Goal: Task Accomplishment & Management: Manage account settings

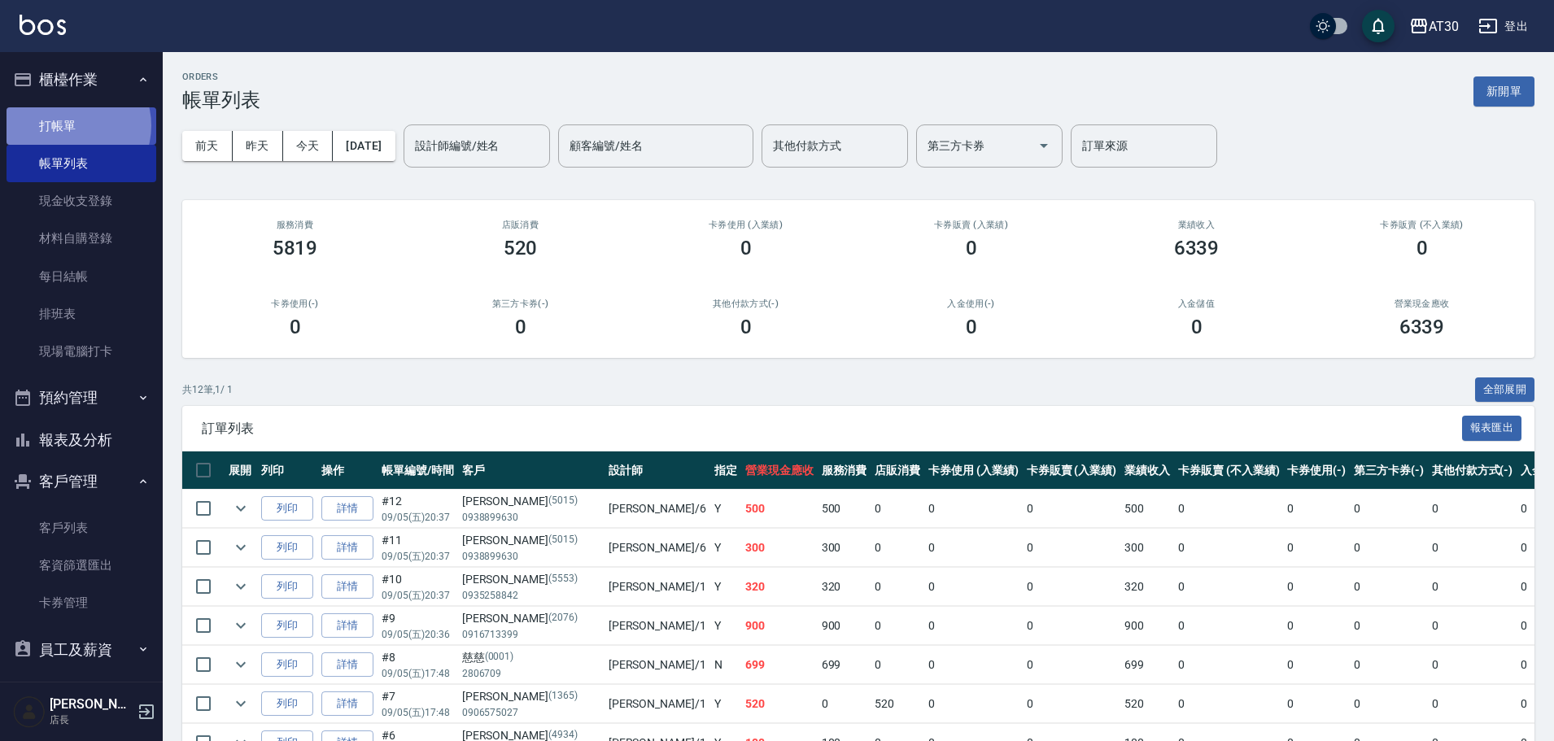
click at [68, 125] on link "打帳單" at bounding box center [82, 125] width 150 height 37
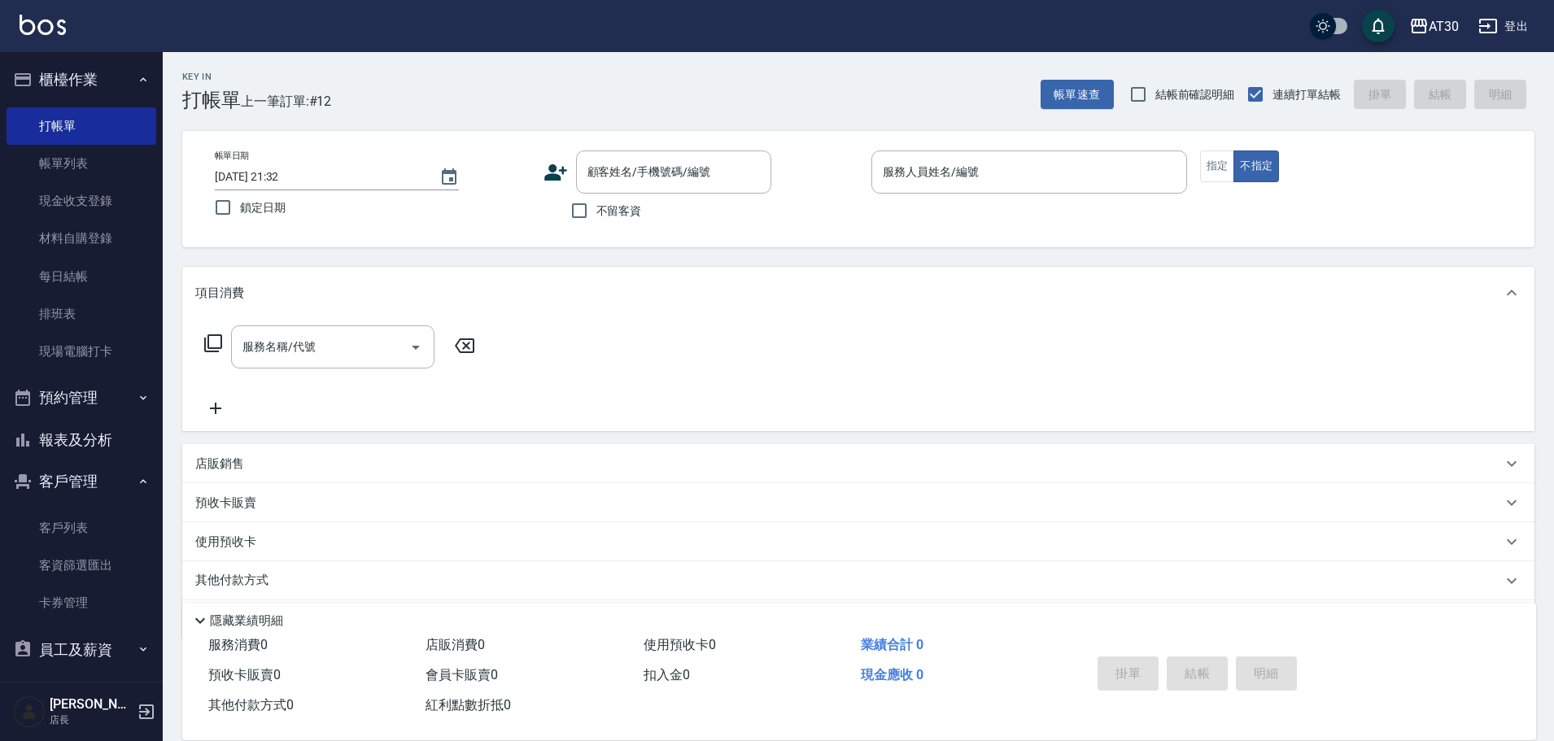
click at [562, 175] on icon at bounding box center [556, 172] width 24 height 24
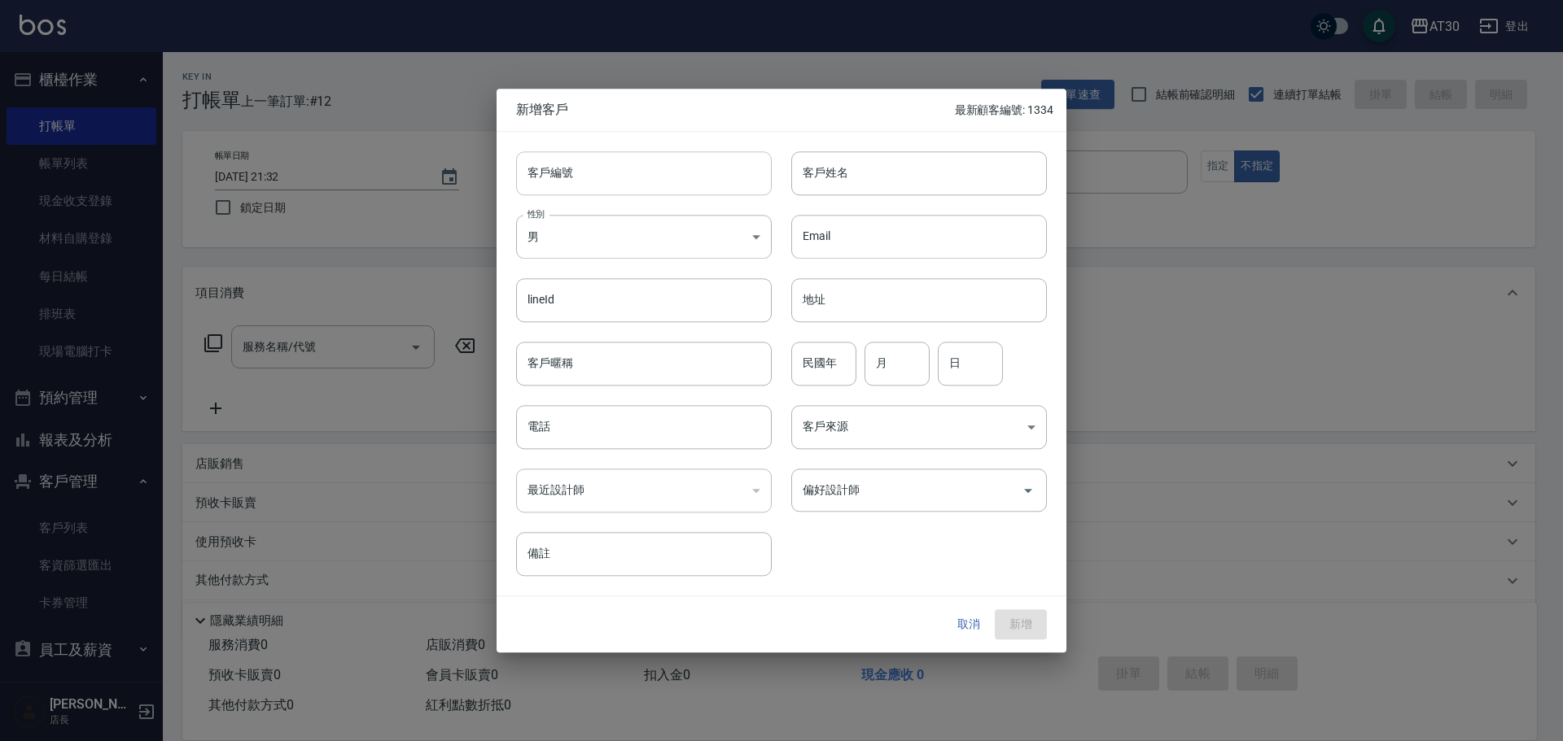
click at [566, 185] on input "客戶編號" at bounding box center [644, 173] width 256 height 44
type input "1373"
type input "5"
type input "張韶芹"
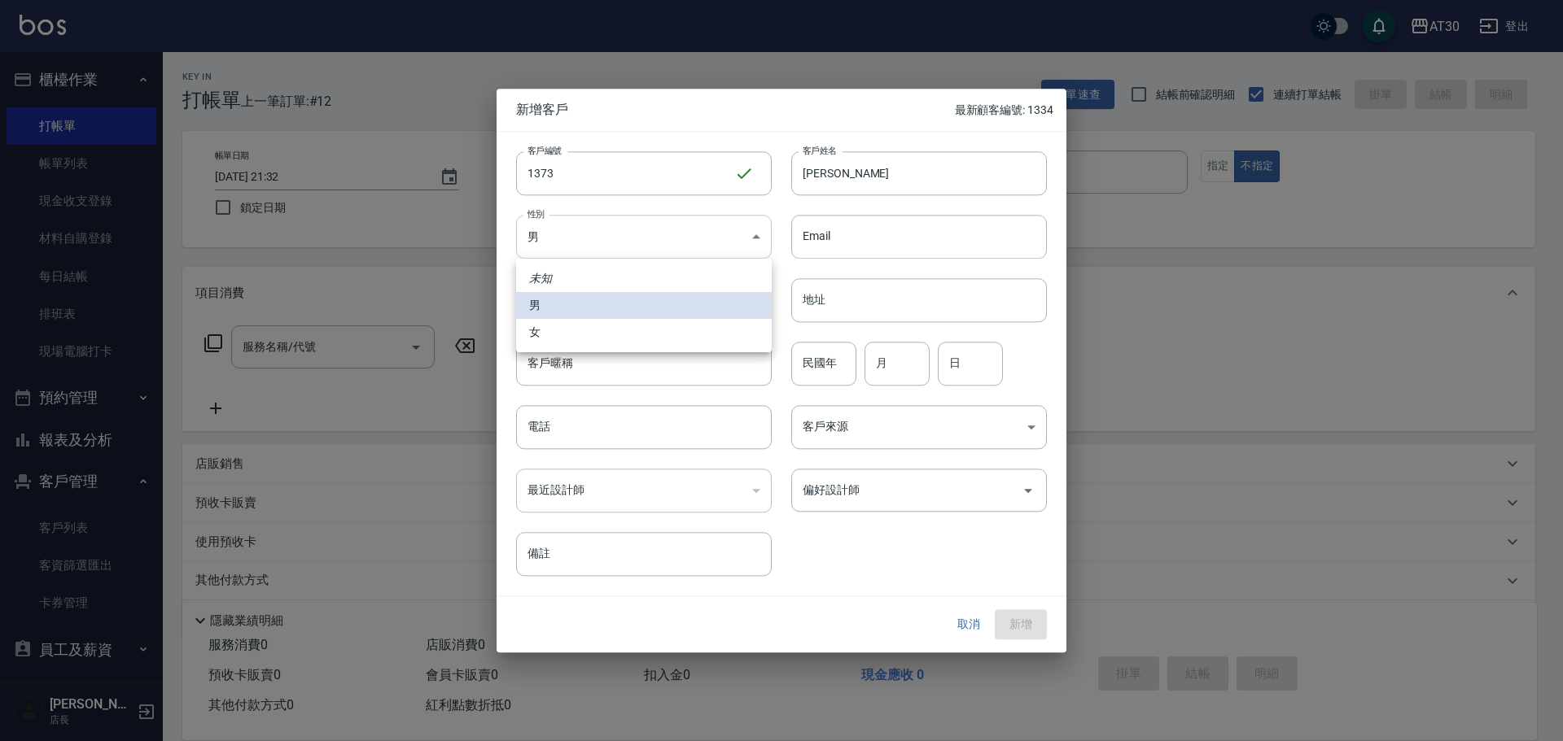
drag, startPoint x: 680, startPoint y: 244, endPoint x: 684, endPoint y: 296, distance: 52.2
click at [679, 247] on body "AT30 登出 櫃檯作業 打帳單 帳單列表 現金收支登錄 材料自購登錄 每日結帳 排班表 現場電腦打卡 預約管理 預約管理 單日預約紀錄 單週預約紀錄 報表及…" at bounding box center [781, 398] width 1563 height 796
click at [662, 334] on li "女" at bounding box center [644, 332] width 256 height 27
type input "FEMALE"
click at [831, 361] on input "民國年" at bounding box center [823, 364] width 65 height 44
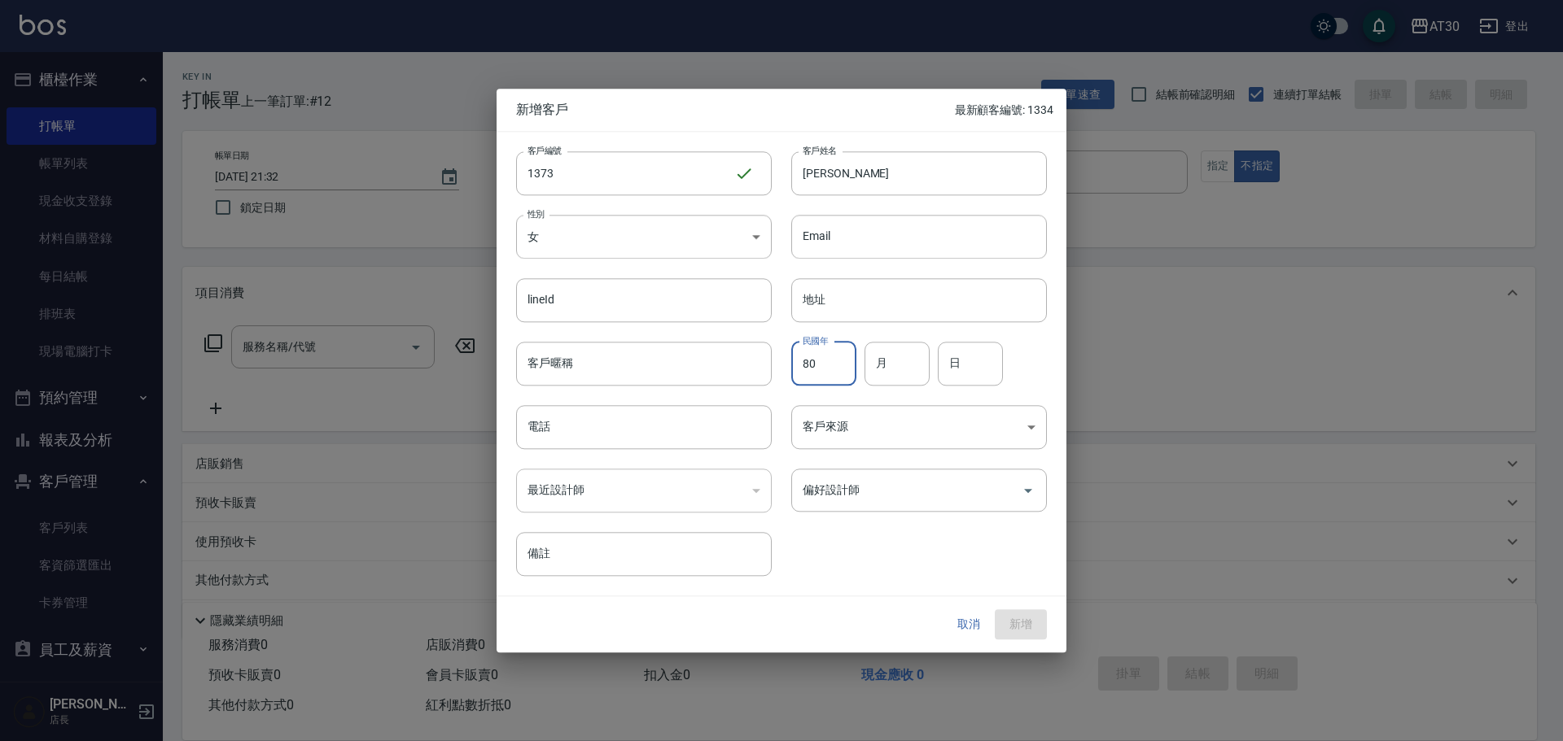
type input "80"
type input "2"
type input "08"
type input "23"
type input "0911118910"
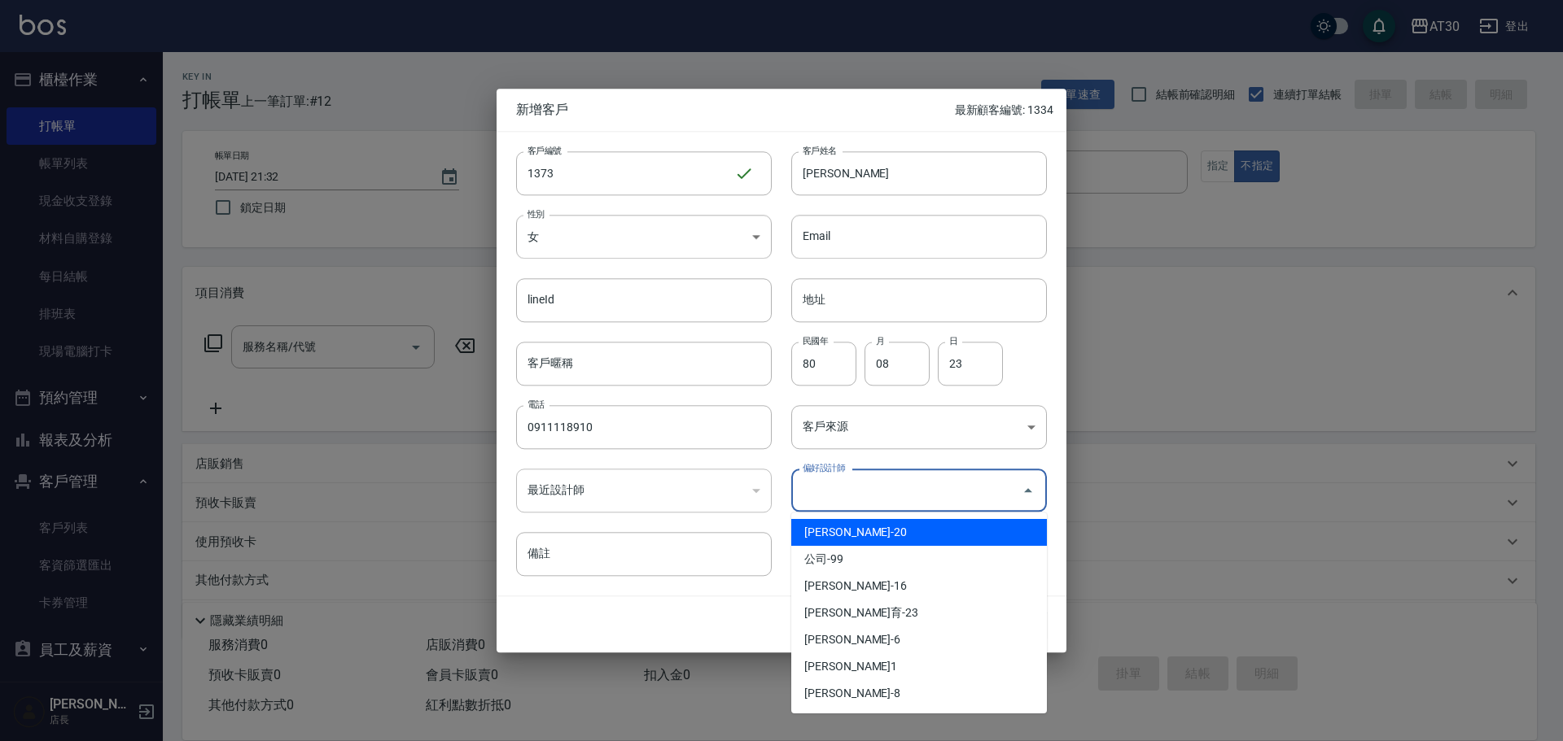
click at [941, 496] on input "偏好設計師" at bounding box center [906, 490] width 216 height 28
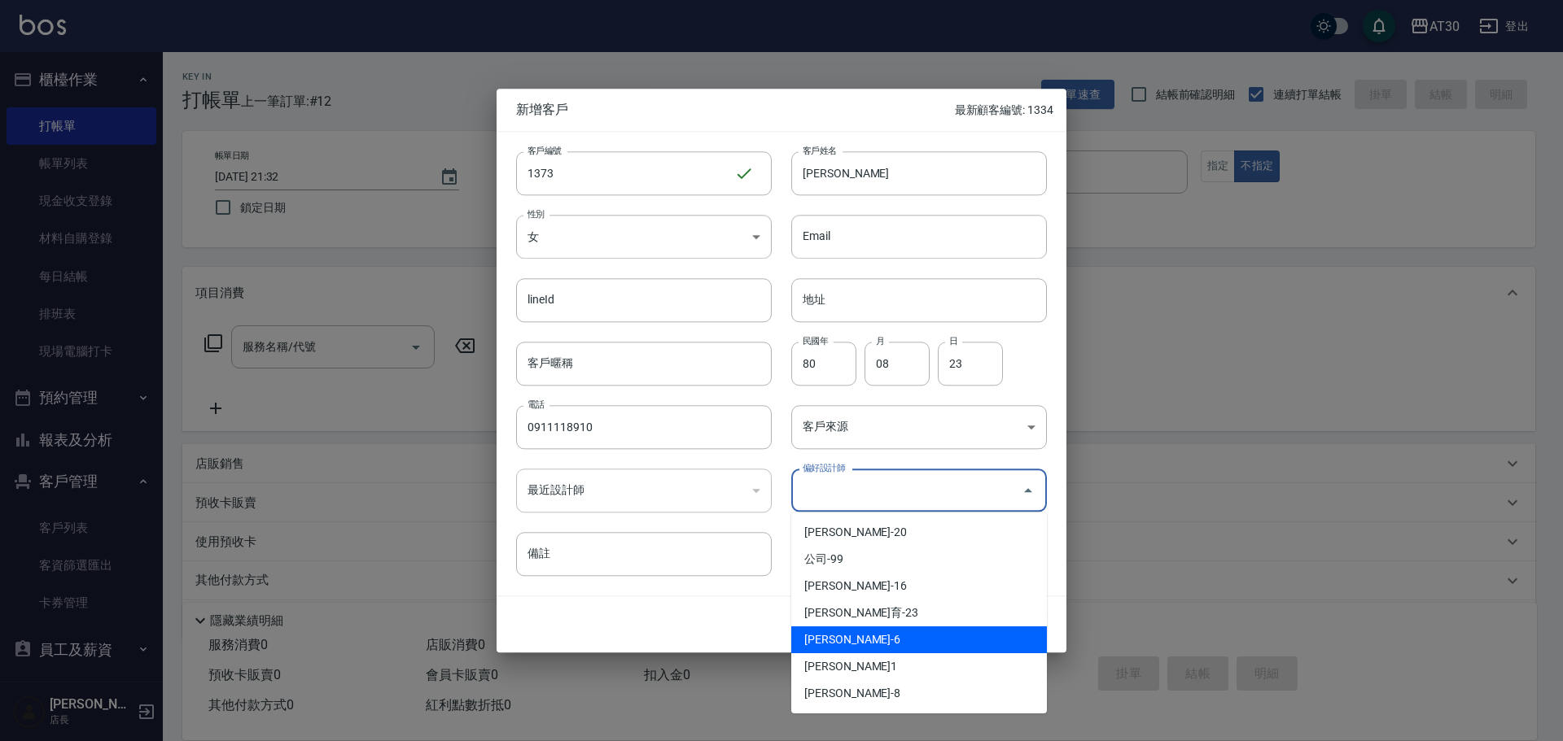
click at [923, 638] on li "吳靜霖-6" at bounding box center [919, 640] width 256 height 27
type input "吳靜霖"
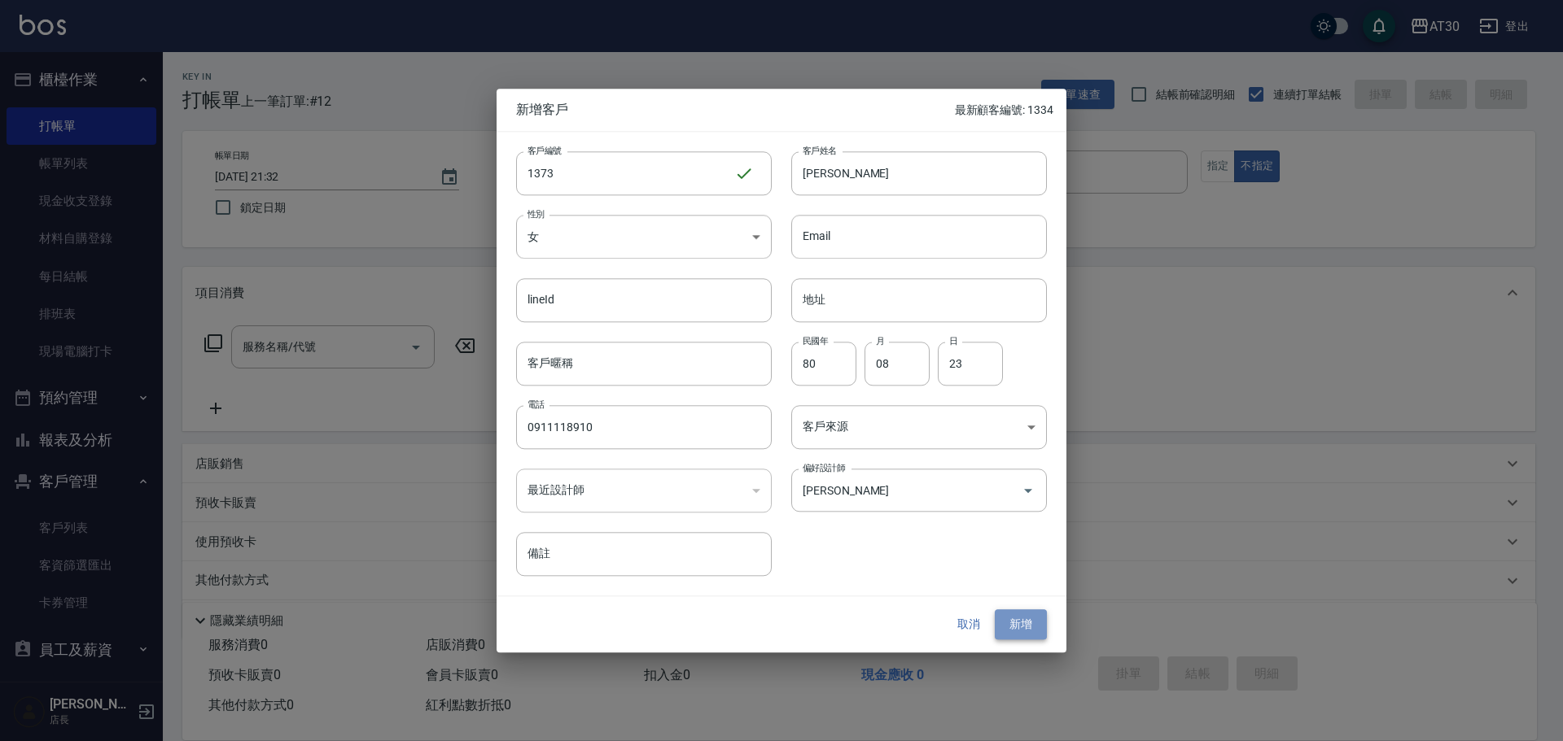
click at [1033, 621] on button "新增" at bounding box center [1021, 625] width 52 height 30
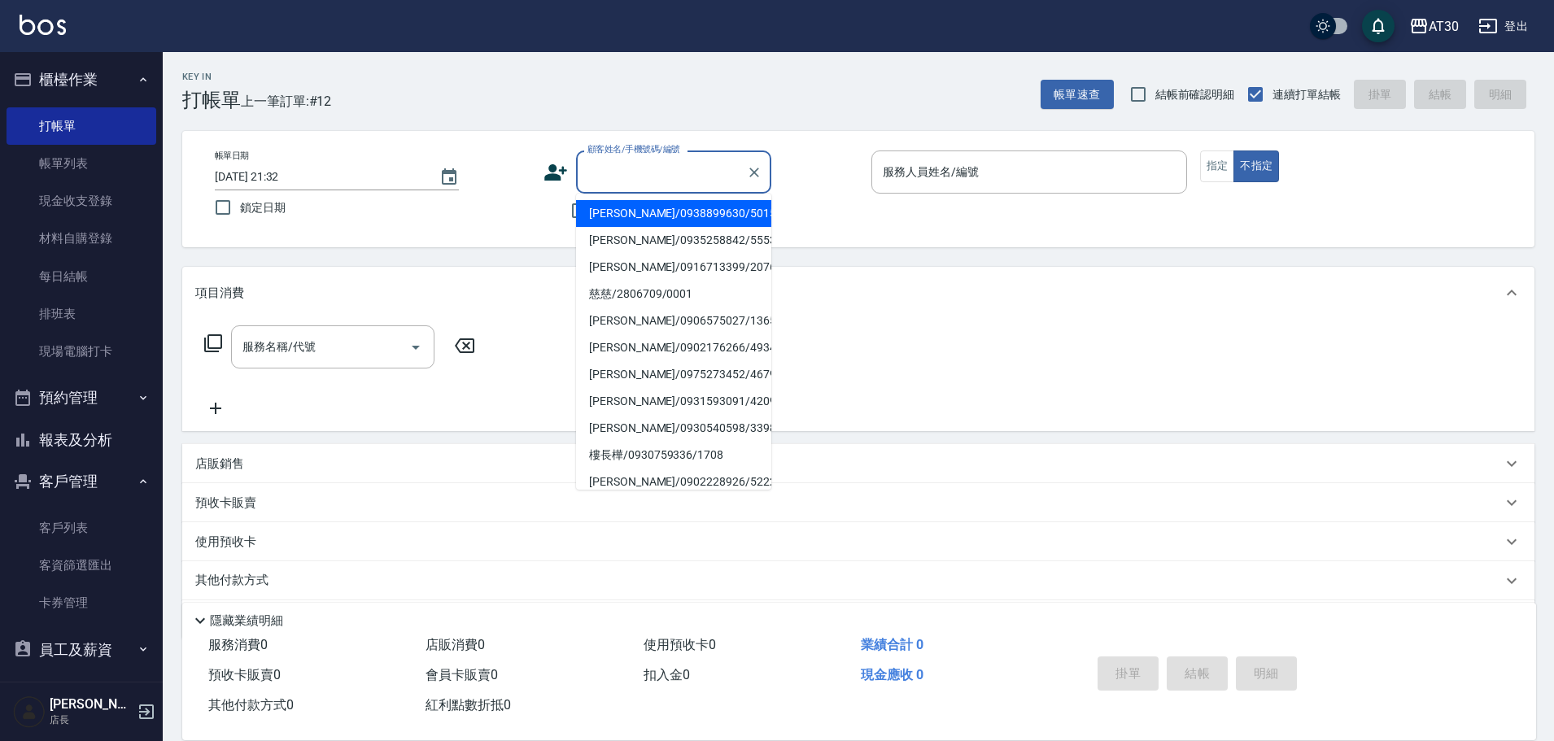
click at [609, 182] on input "顧客姓名/手機號碼/編號" at bounding box center [662, 172] width 156 height 28
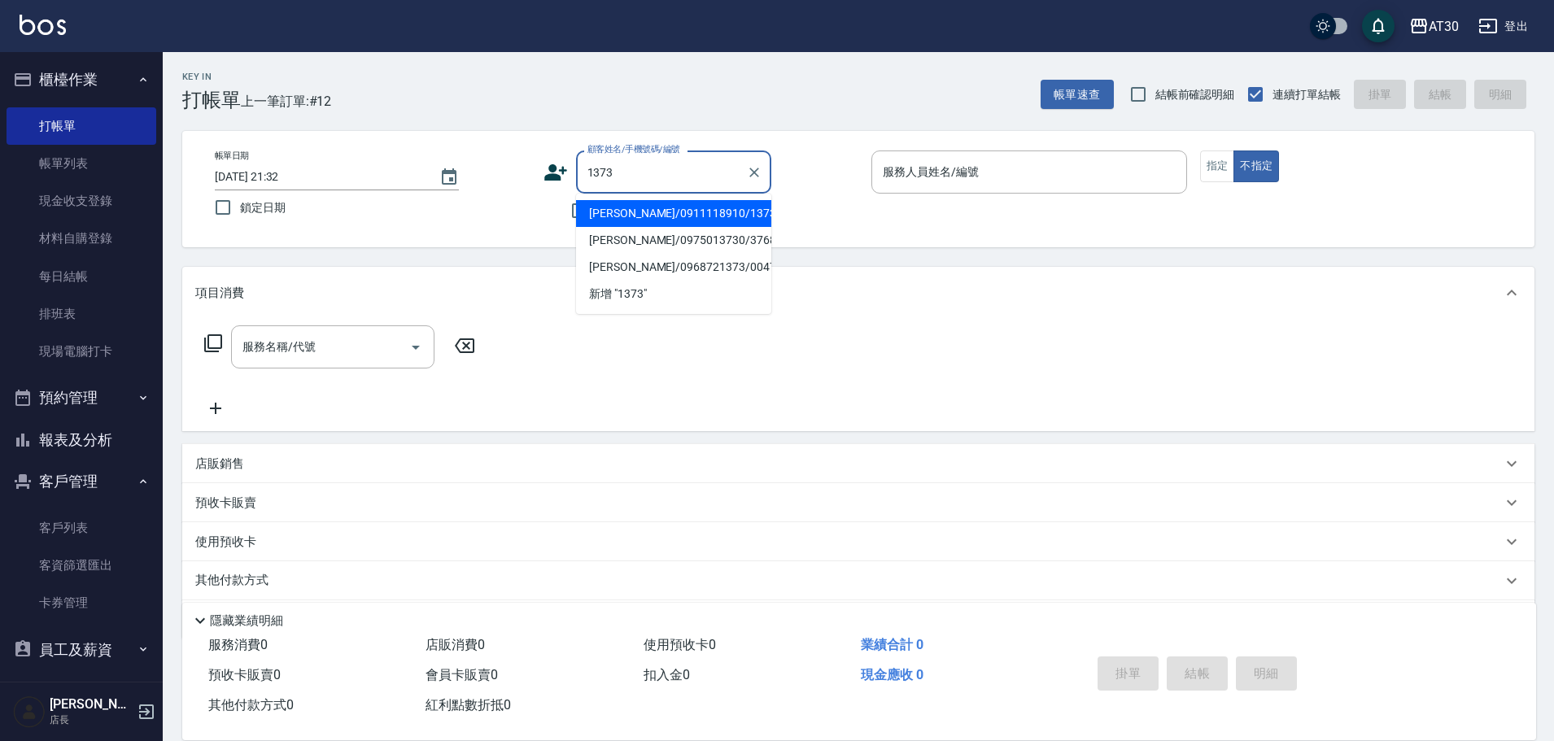
type input "張韶芹/0911118910/1373"
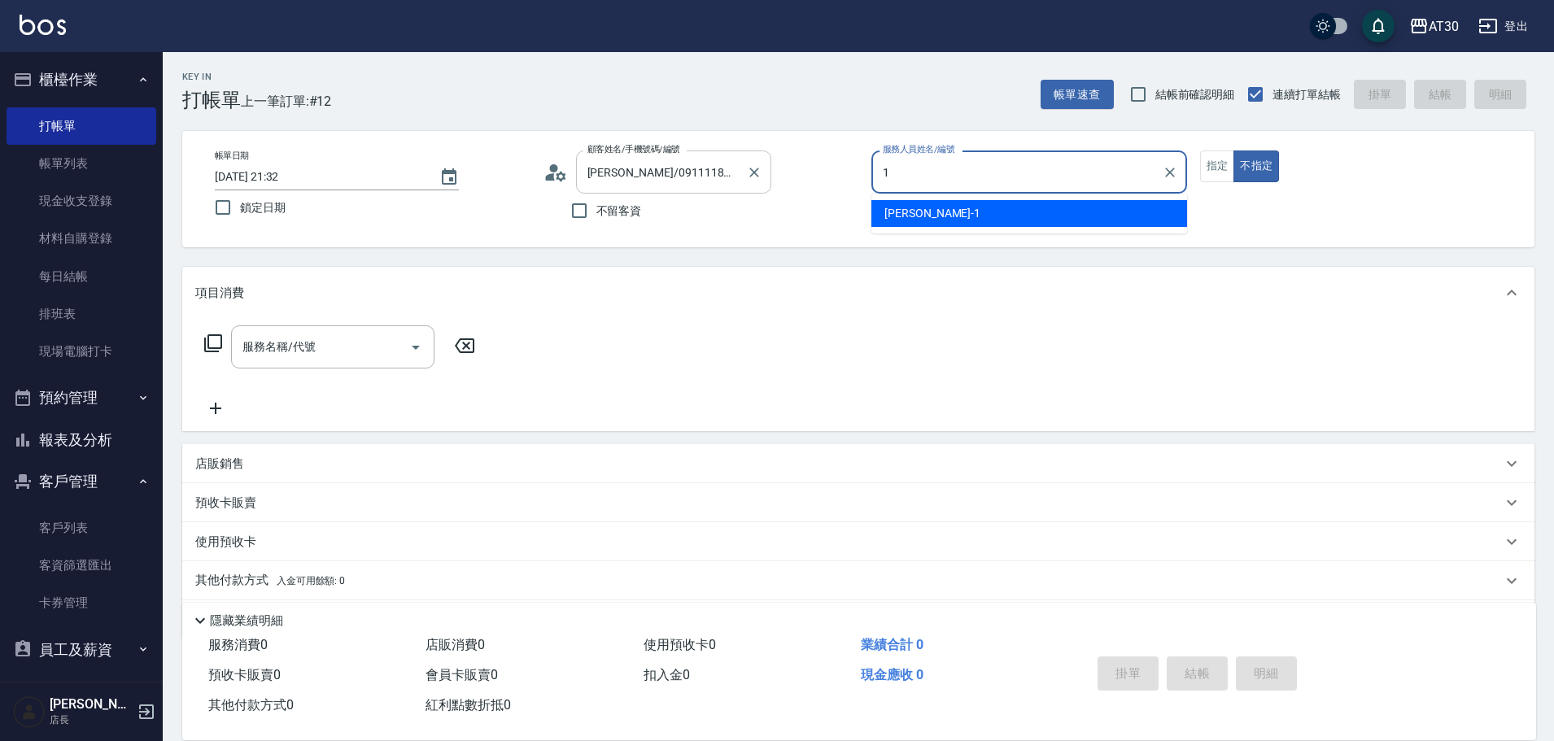
type input "劉千慈-1"
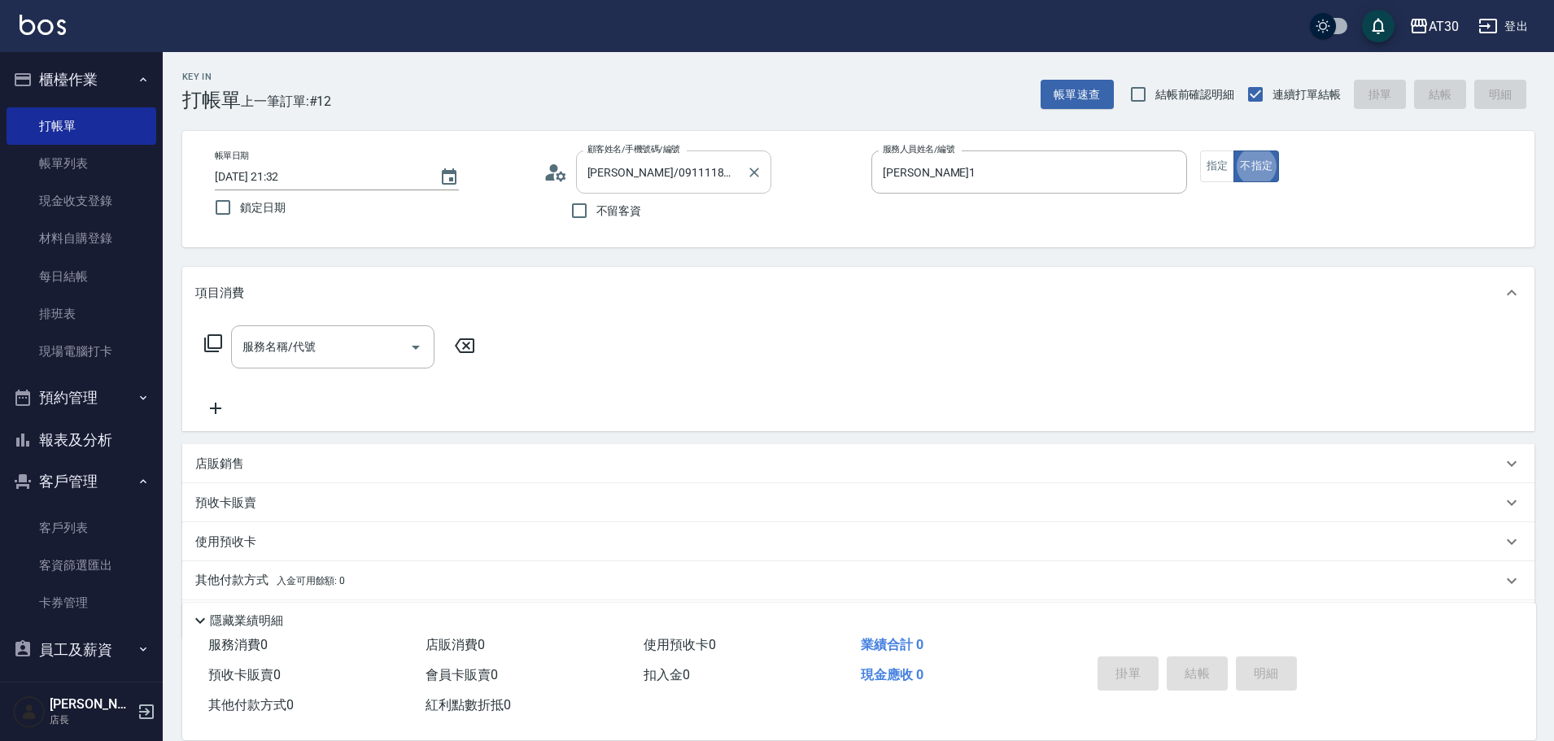
type button "false"
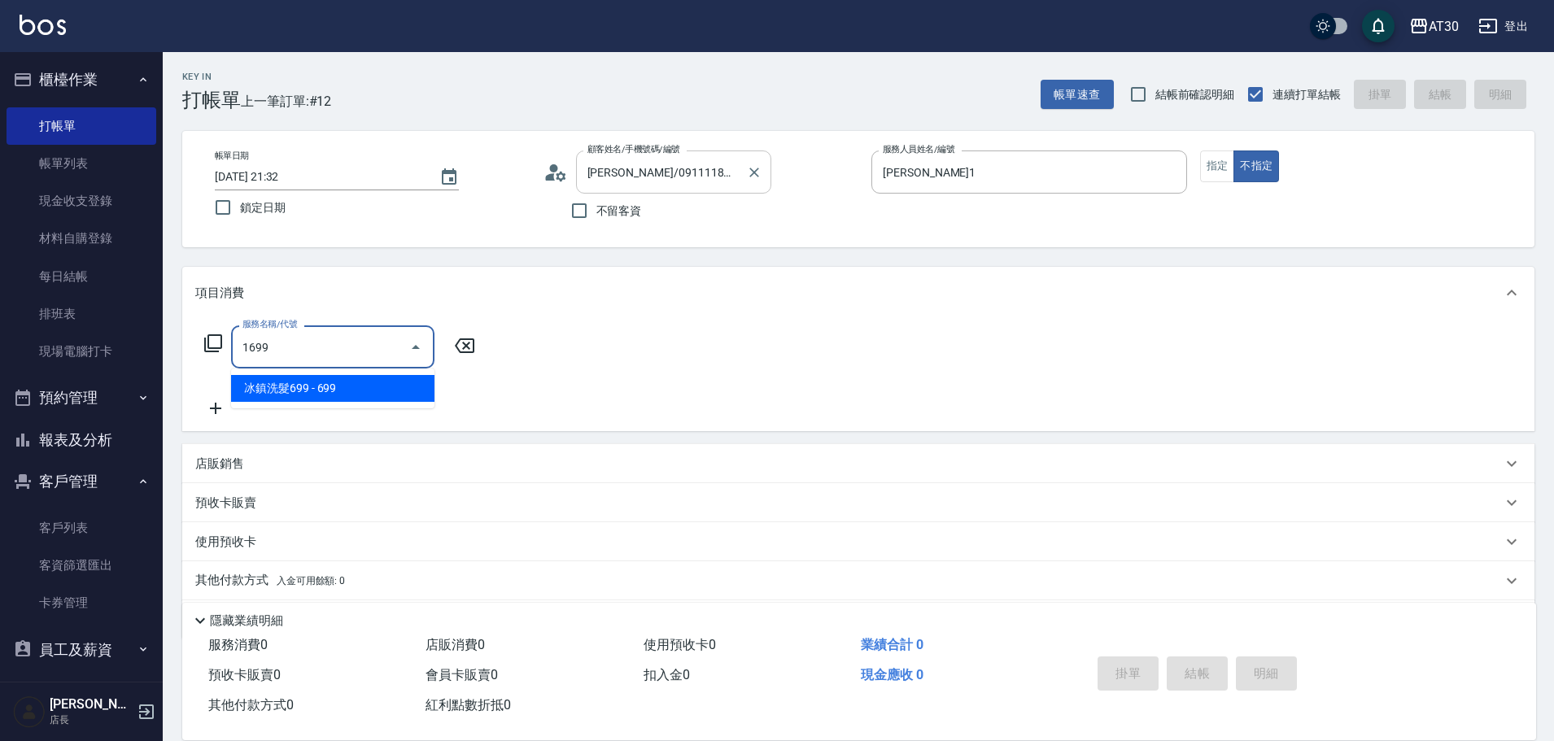
type input "冰鎮洗髮699(1699)"
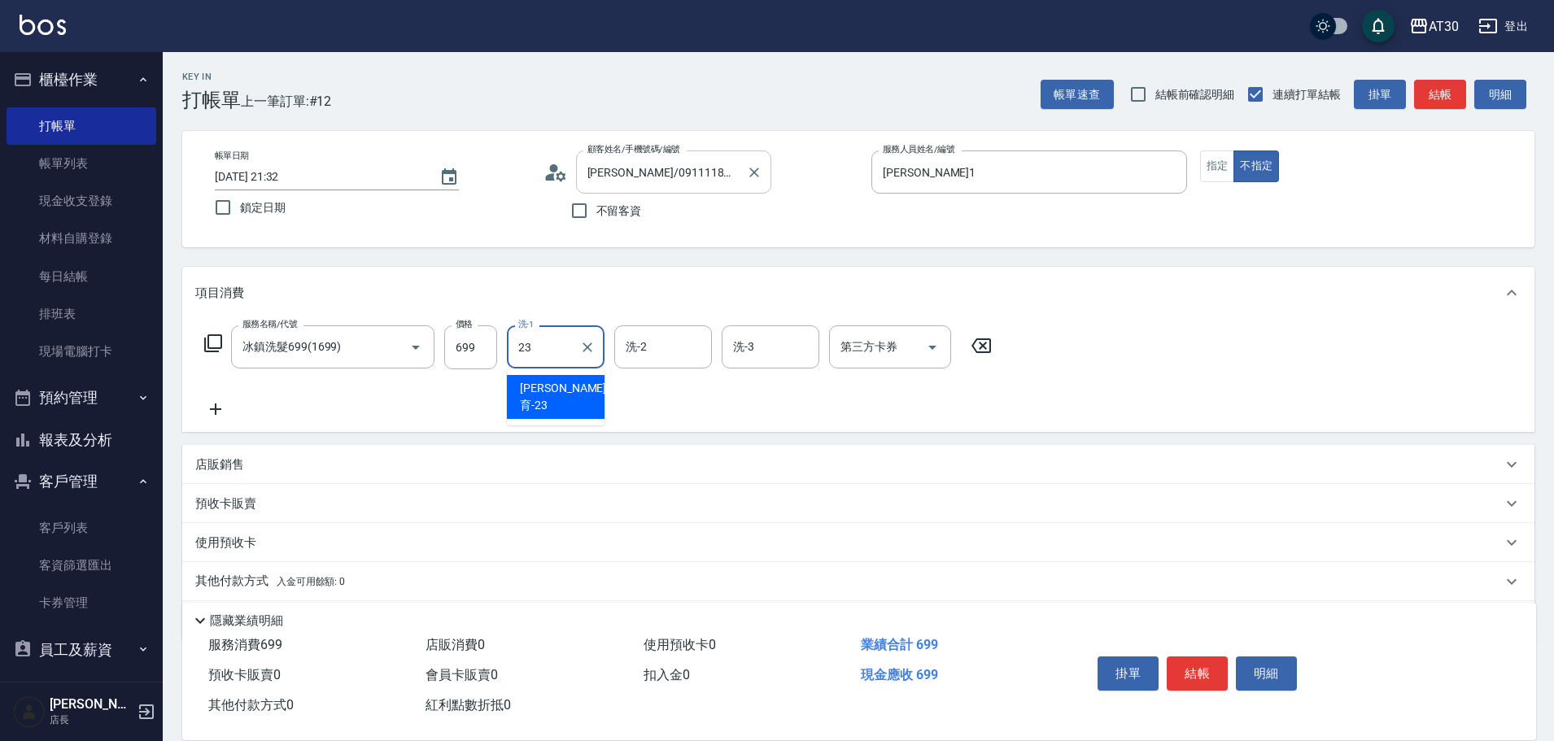
type input "曾駿育-23"
click at [1213, 675] on button "結帳" at bounding box center [1197, 674] width 61 height 34
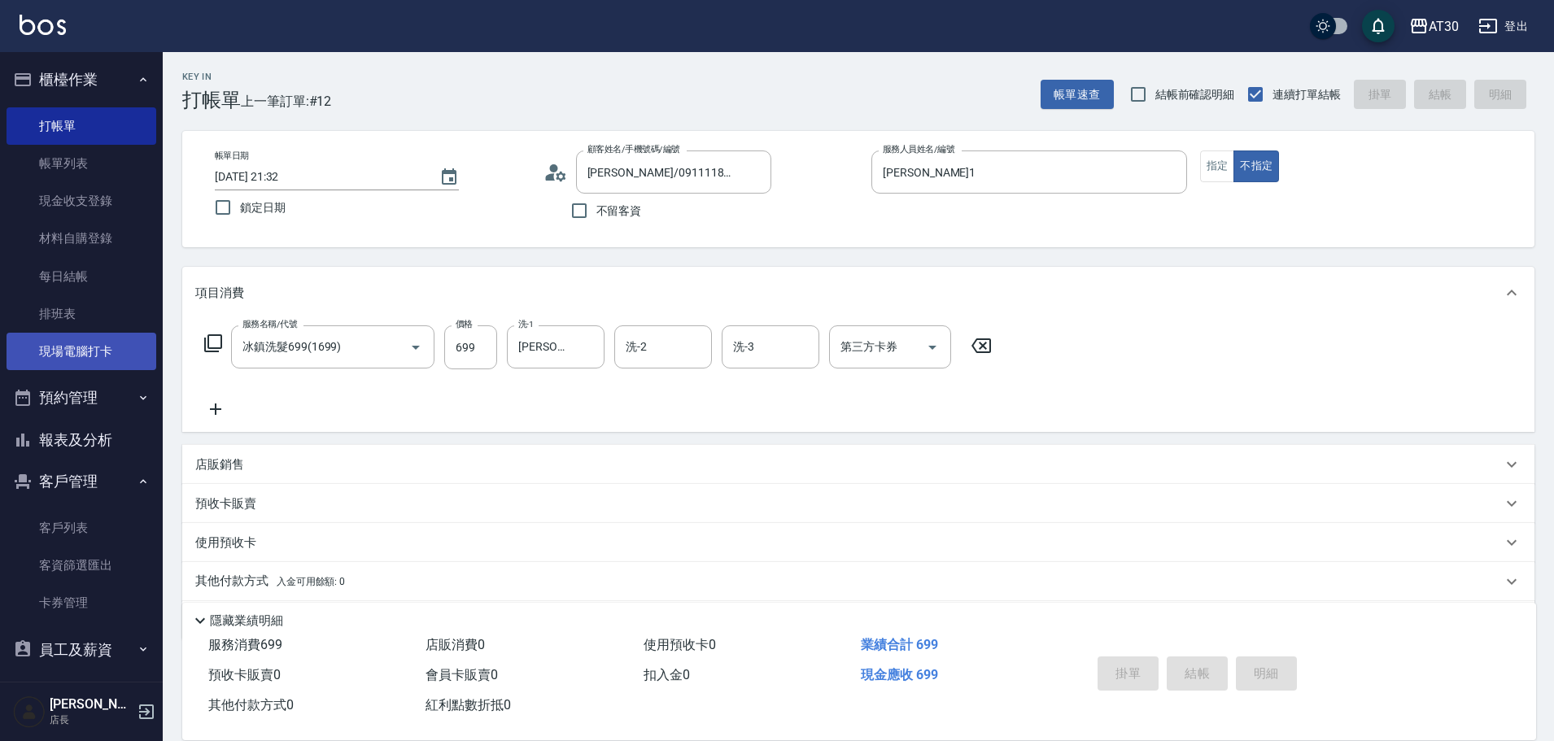
type input "2025/09/05 21:33"
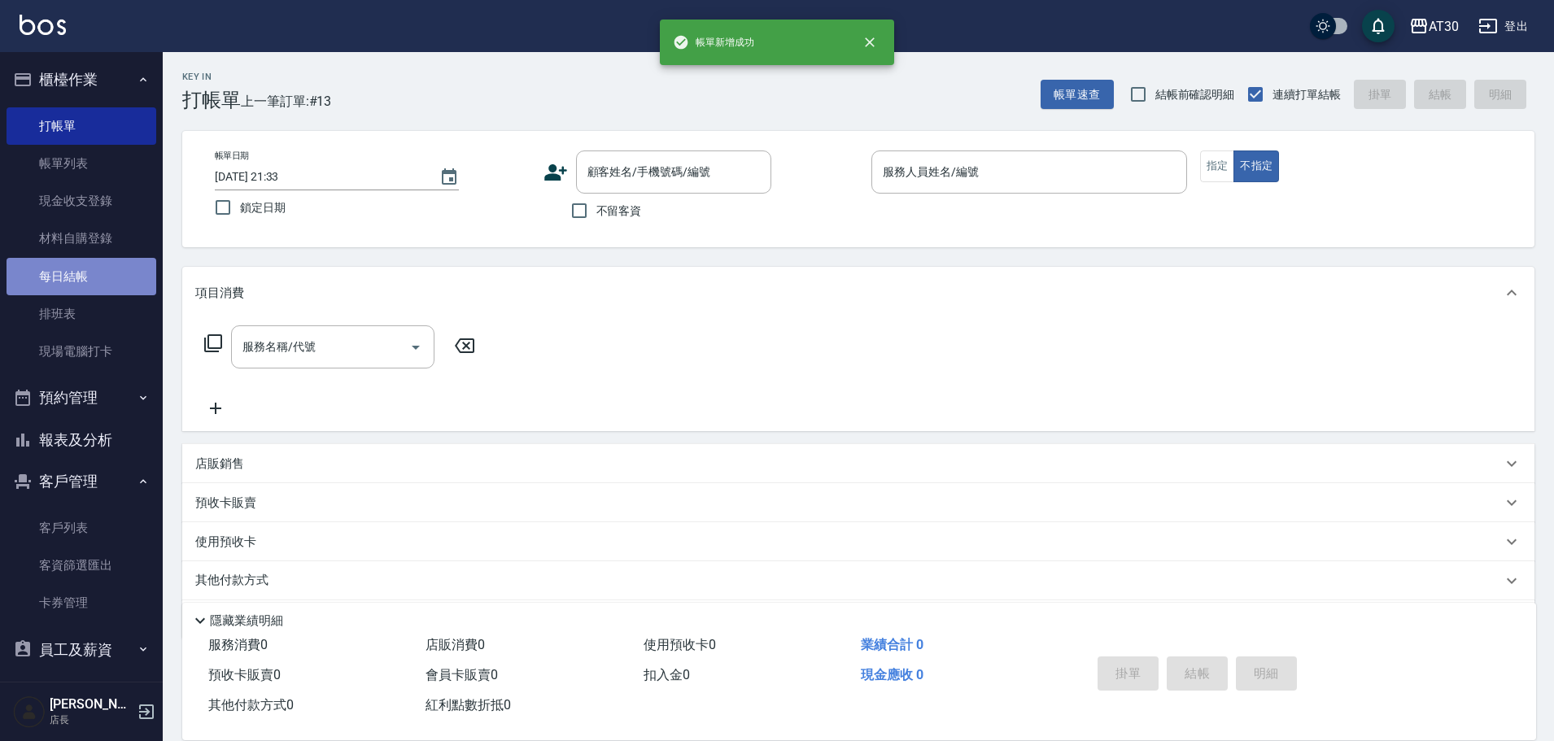
click at [81, 289] on link "每日結帳" at bounding box center [82, 276] width 150 height 37
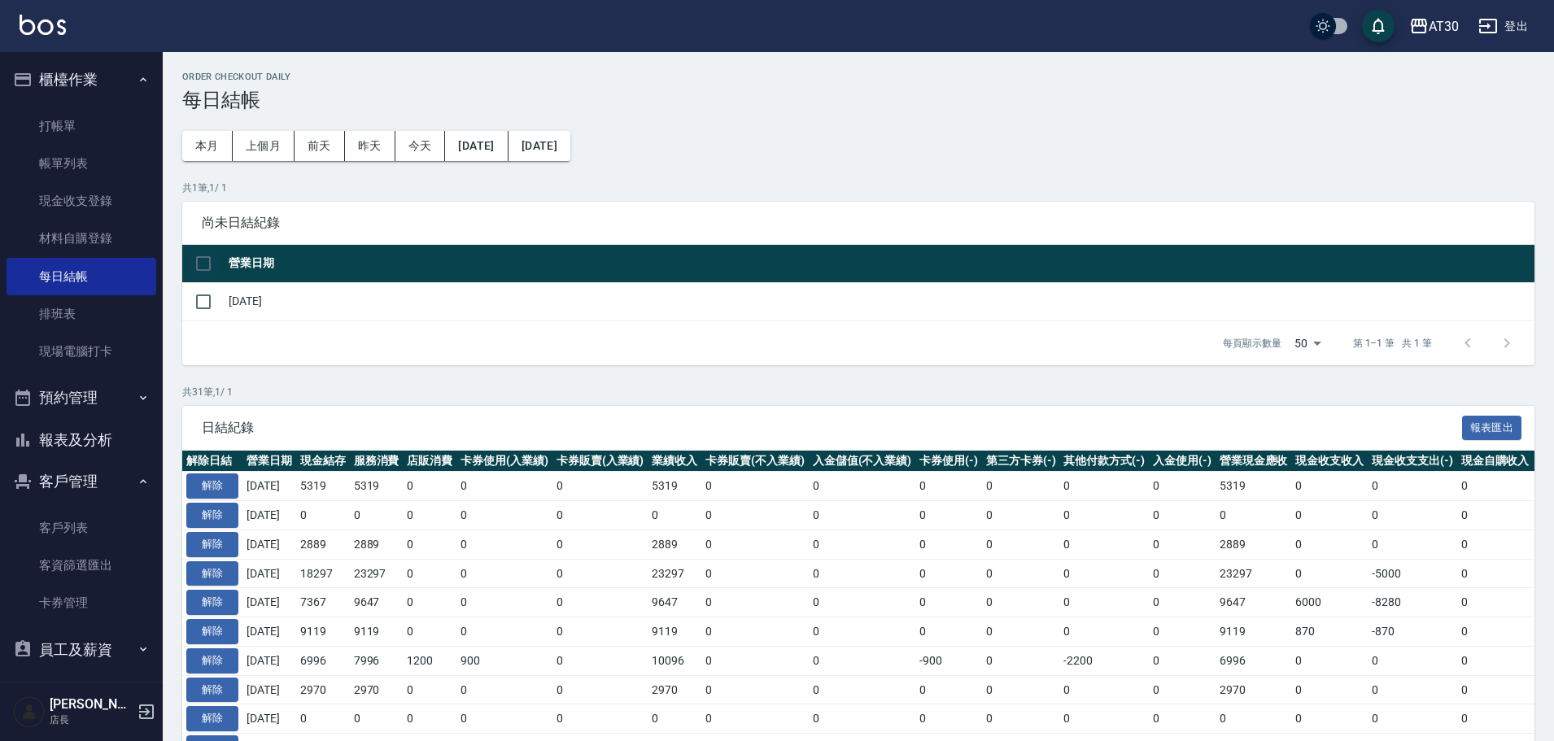
click at [200, 267] on input "checkbox" at bounding box center [203, 264] width 34 height 34
checkbox input "true"
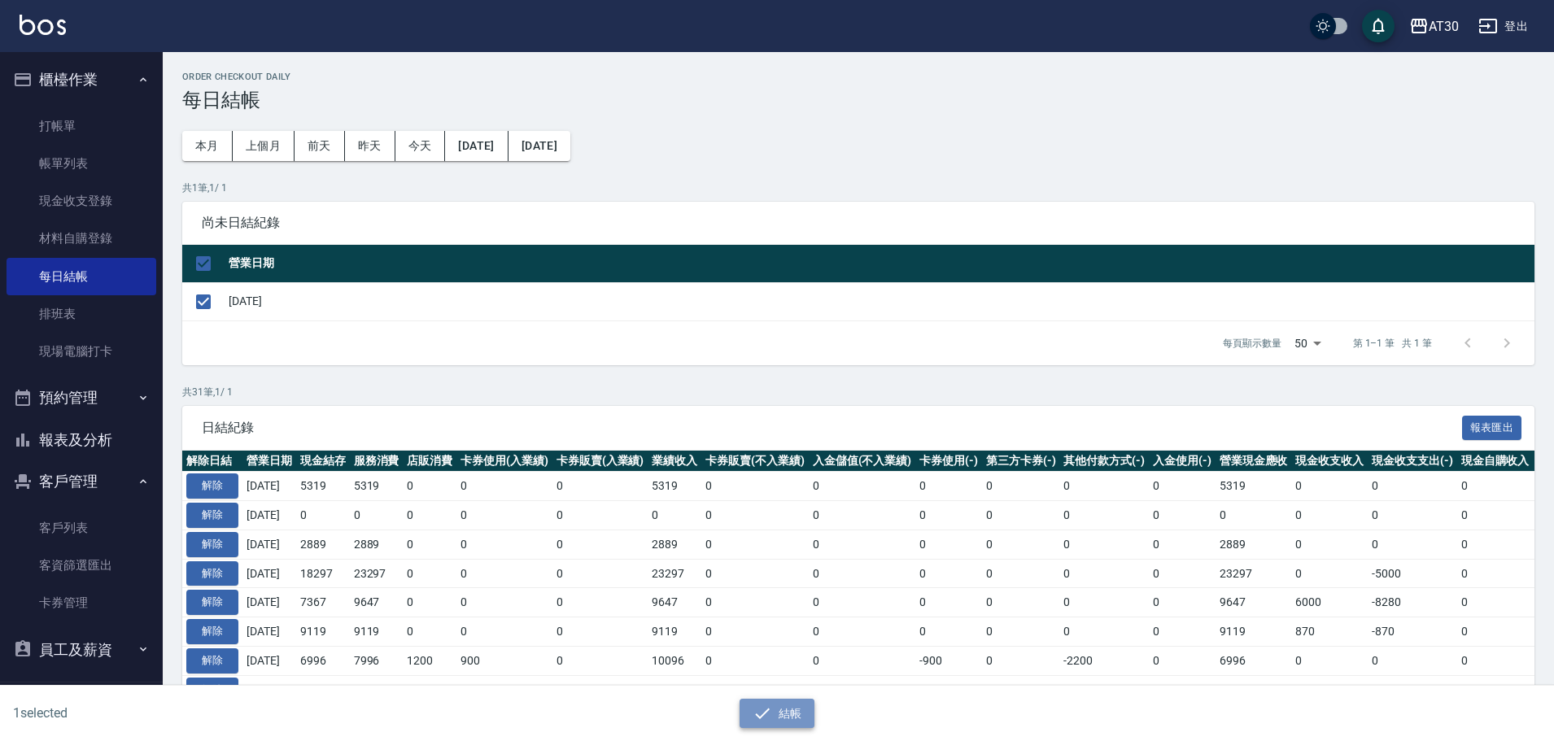
click at [798, 708] on button "結帳" at bounding box center [778, 714] width 76 height 30
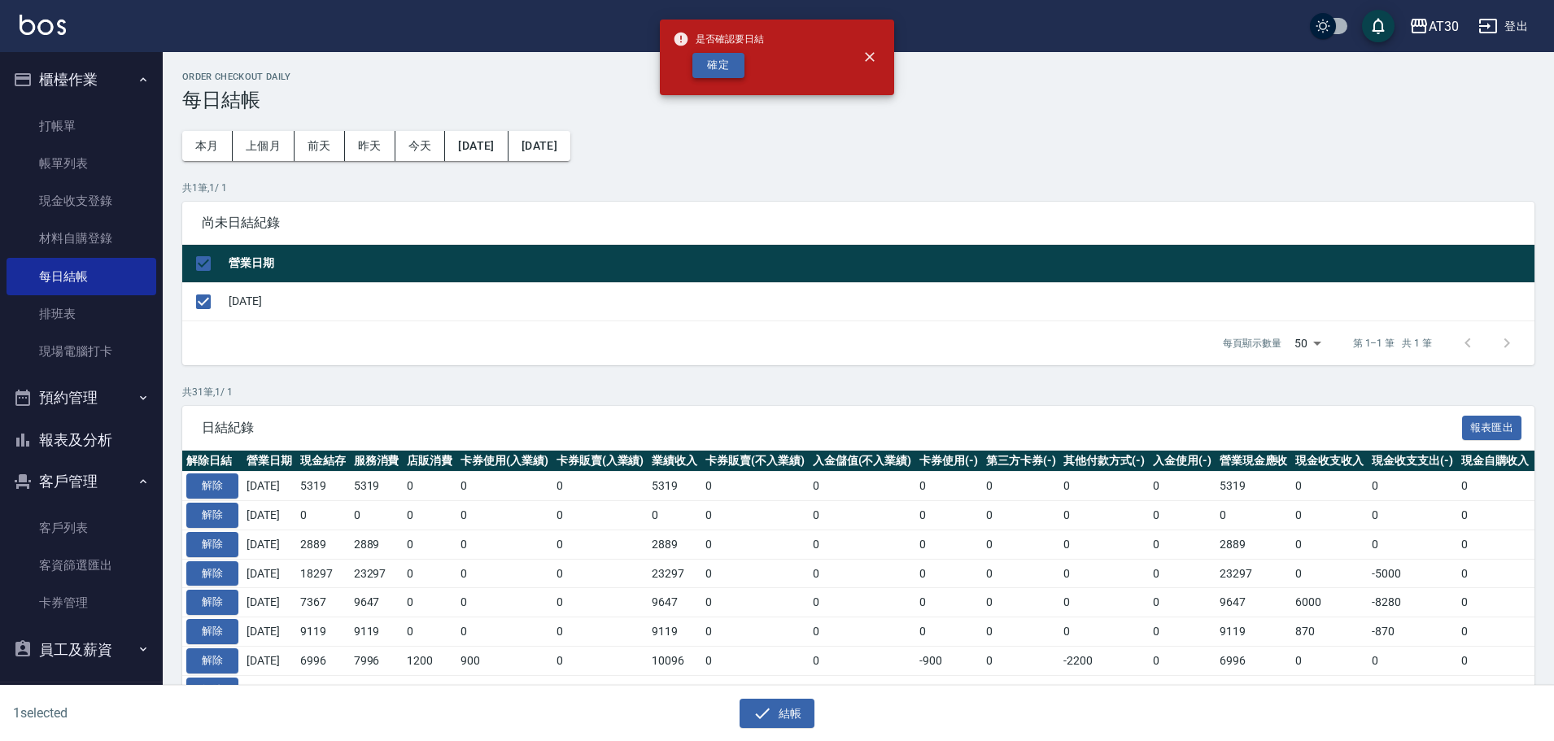
click at [708, 62] on button "確定" at bounding box center [719, 65] width 52 height 25
checkbox input "false"
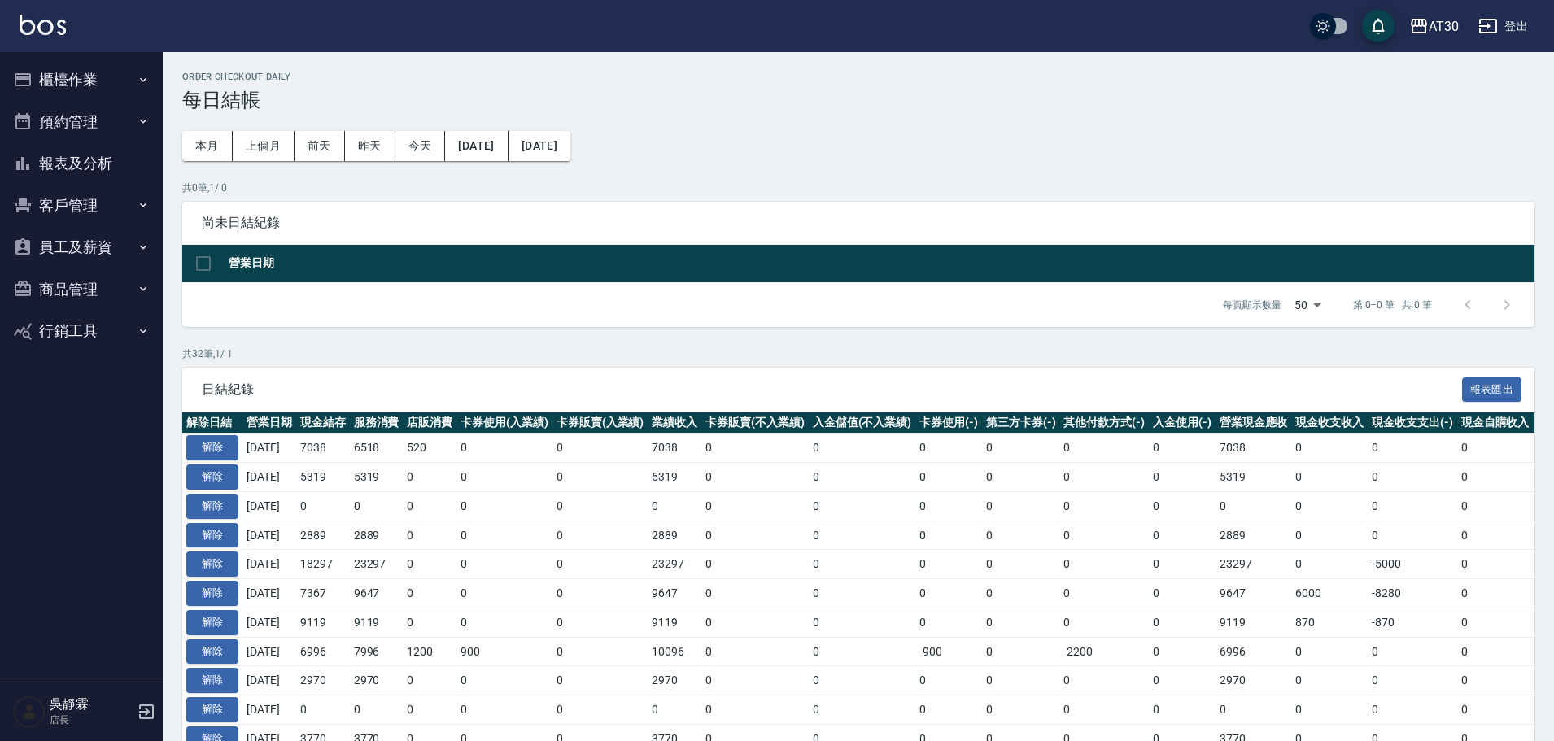
click at [81, 72] on button "櫃檯作業" at bounding box center [82, 80] width 150 height 42
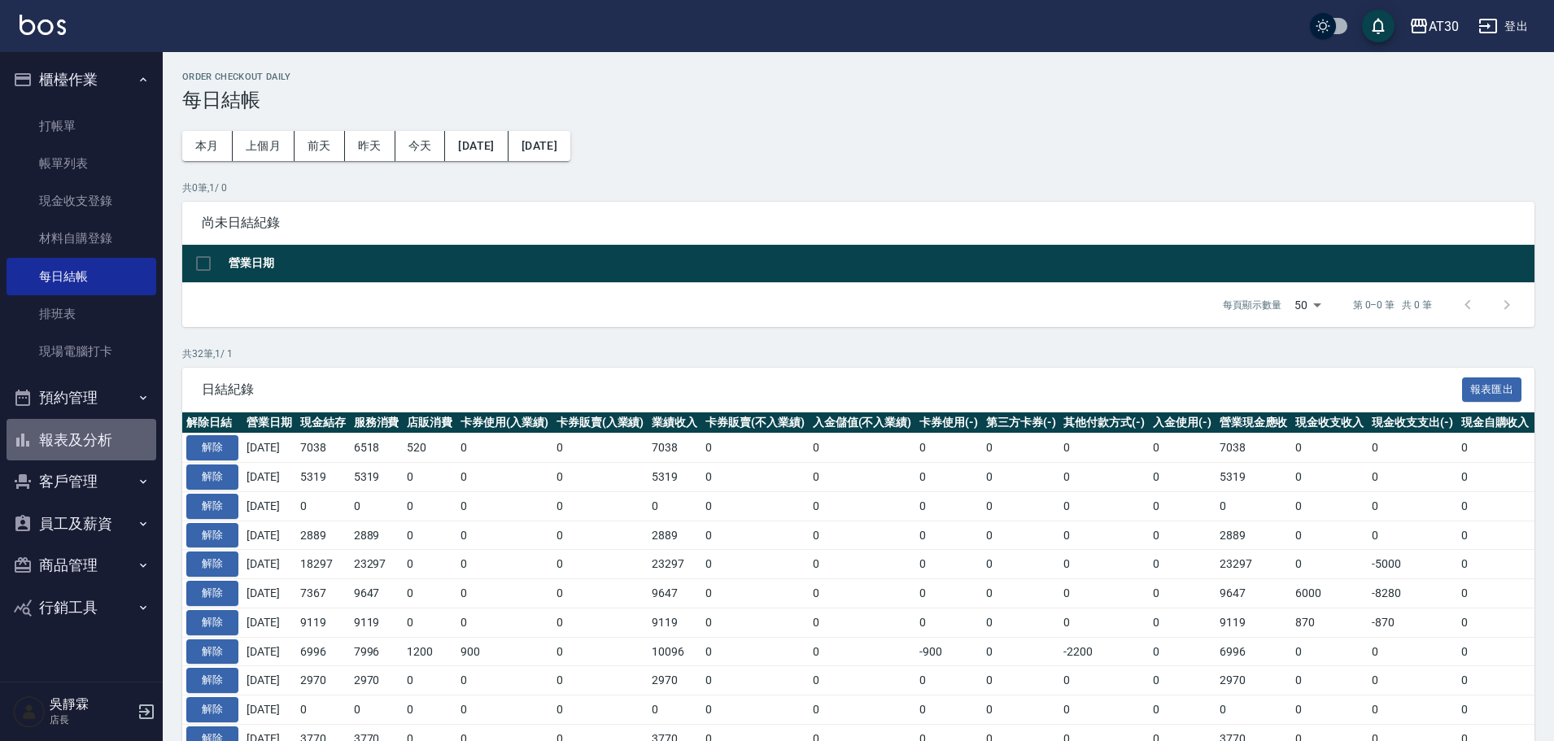
click at [120, 431] on button "報表及分析" at bounding box center [82, 440] width 150 height 42
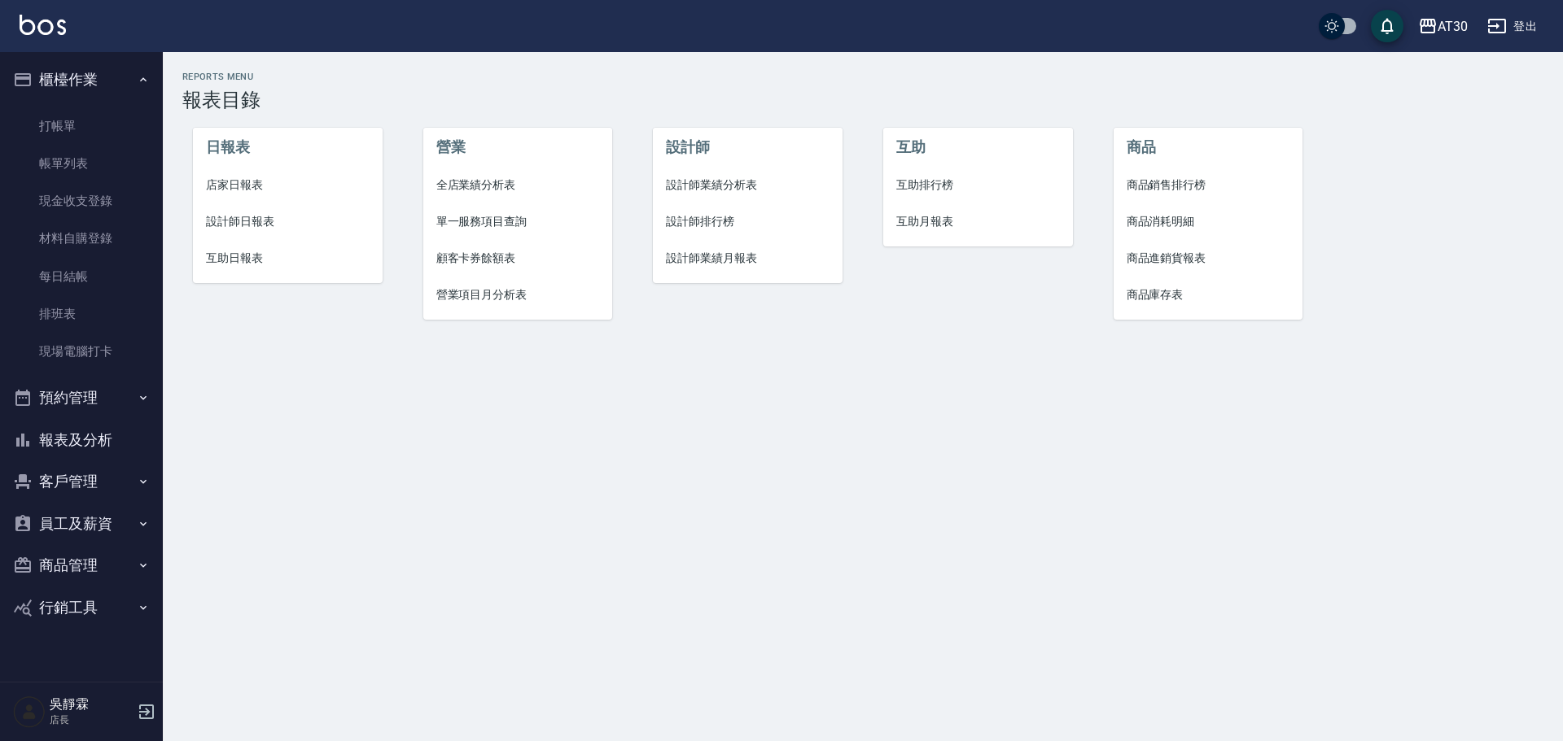
click at [259, 184] on span "店家日報表" at bounding box center [288, 185] width 164 height 17
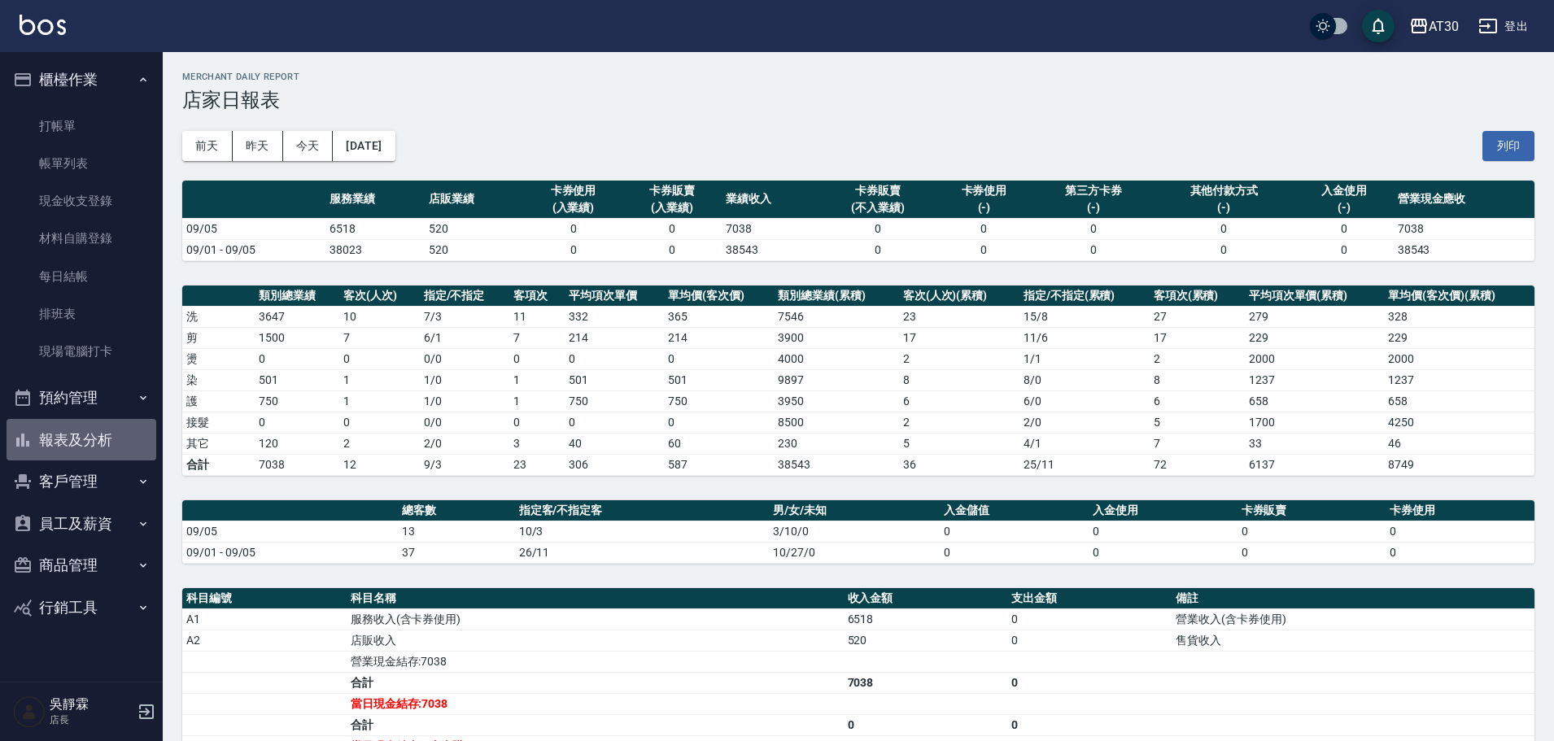
click at [97, 442] on button "報表及分析" at bounding box center [82, 440] width 150 height 42
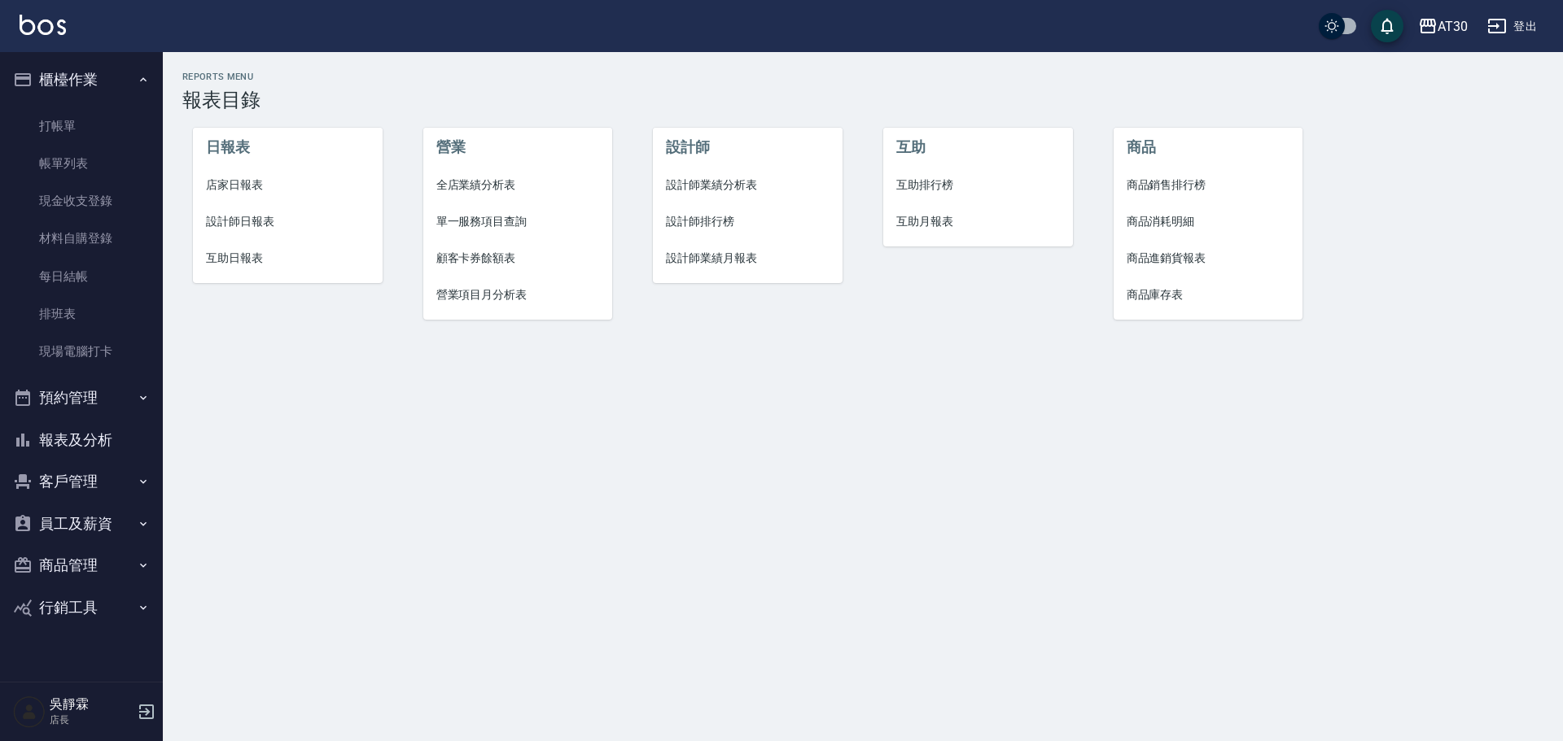
click at [716, 229] on span "設計師排行榜" at bounding box center [748, 221] width 164 height 17
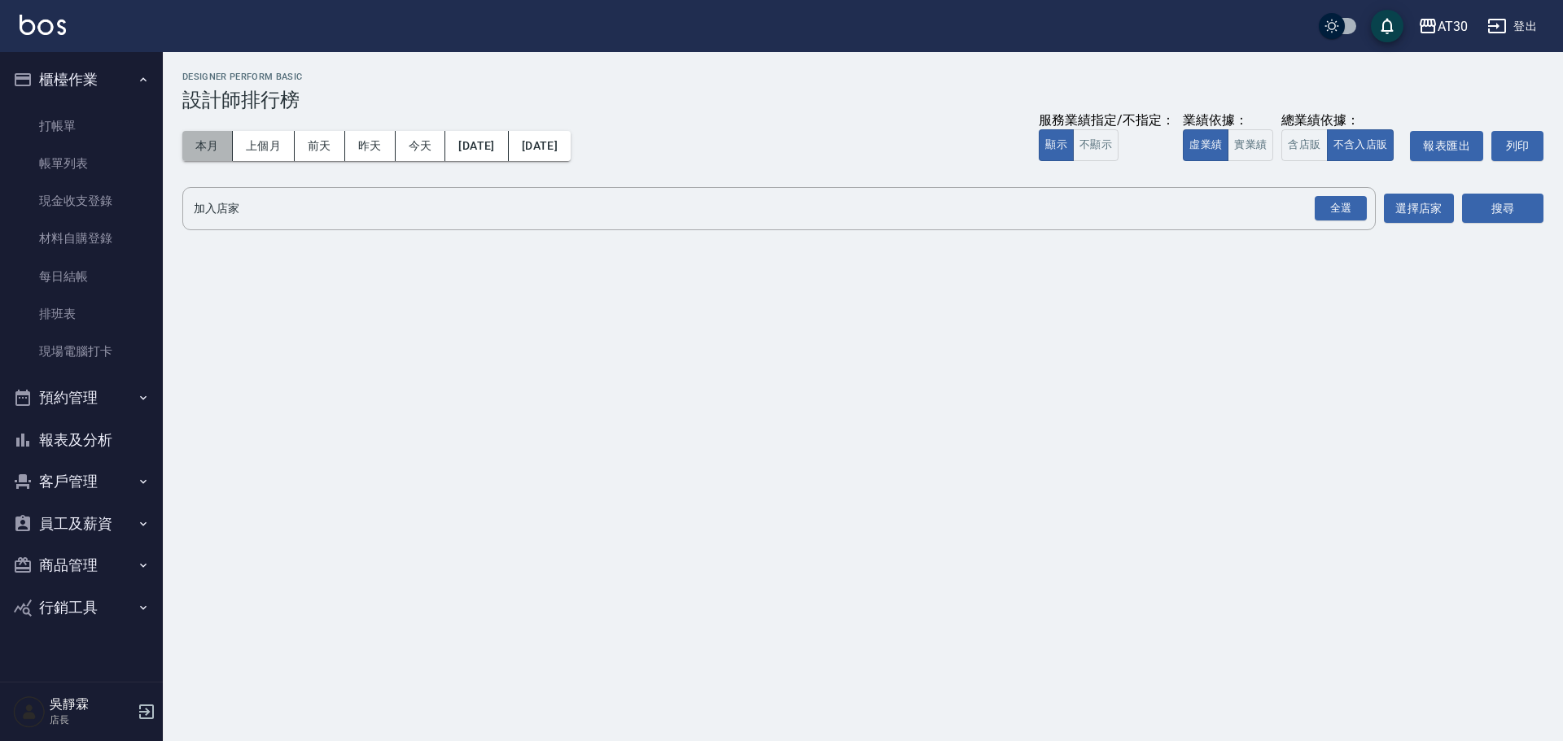
click at [217, 152] on button "本月" at bounding box center [207, 146] width 50 height 30
click at [1327, 203] on div "全選" at bounding box center [1340, 208] width 52 height 25
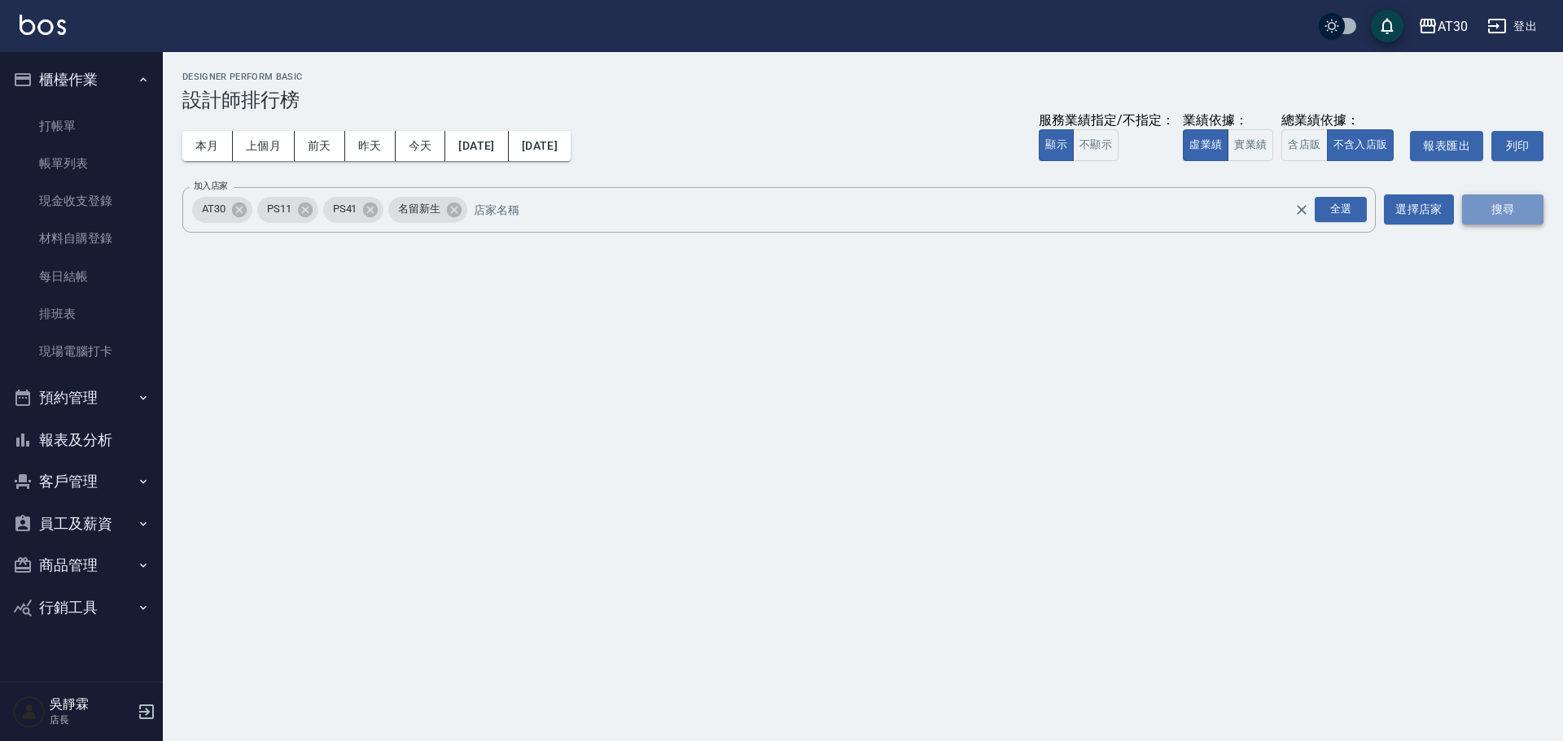
click at [1503, 207] on button "搜尋" at bounding box center [1502, 210] width 81 height 30
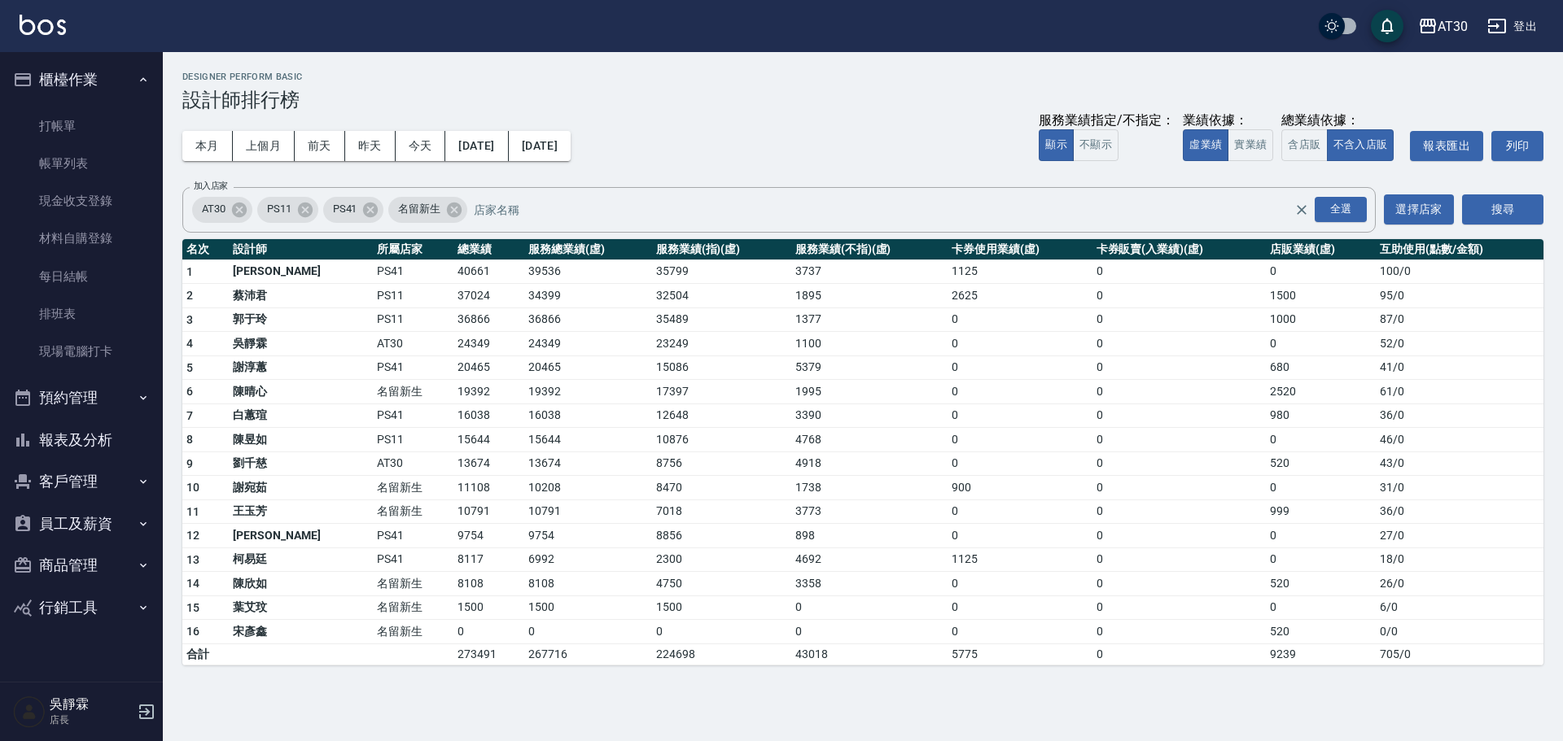
click at [1525, 27] on button "登出" at bounding box center [1511, 26] width 63 height 30
